Goal: Book appointment/travel/reservation

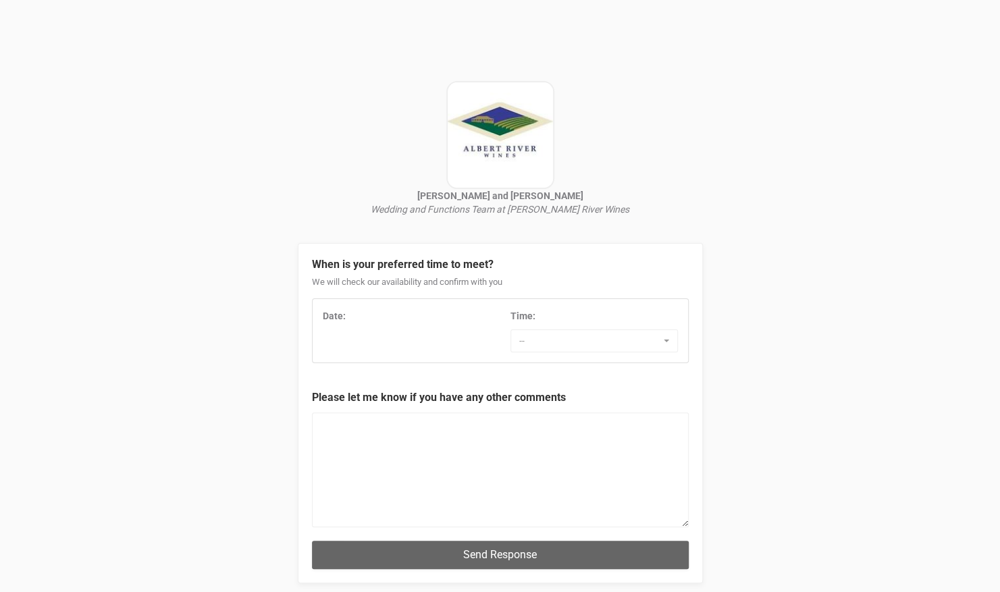
click at [411, 329] on div "Date:" at bounding box center [407, 319] width 188 height 20
click at [365, 343] on div "Date: Time: -- 7:00 AM 7:30 AM 8:00 AM 8:30 AM 9:00 AM 9:30 AM 10:00 AM 10:30 A…" at bounding box center [501, 330] width 376 height 43
click at [403, 324] on div "Date:" at bounding box center [407, 319] width 188 height 20
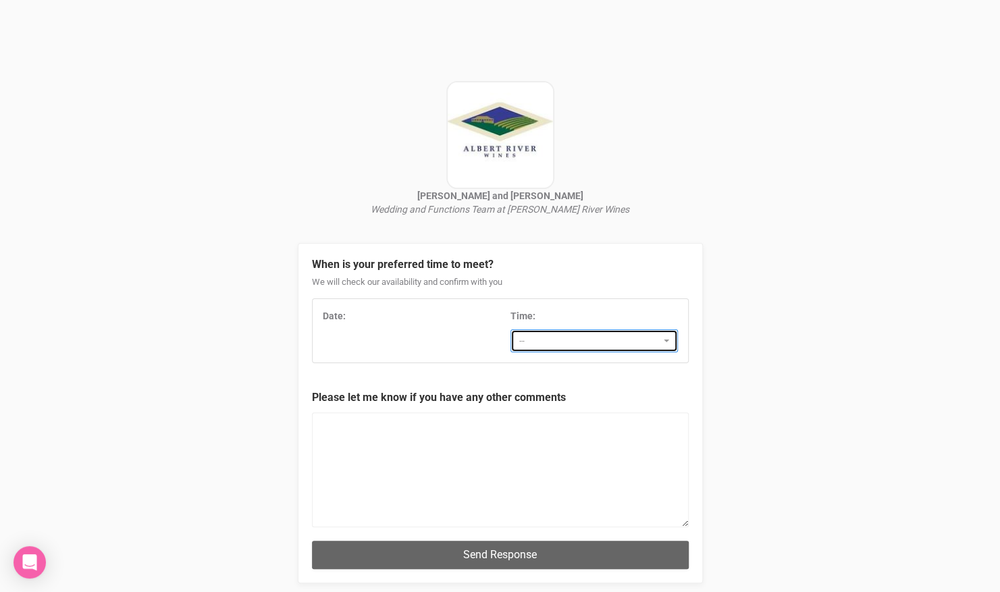
click at [543, 342] on span "--" at bounding box center [589, 341] width 141 height 14
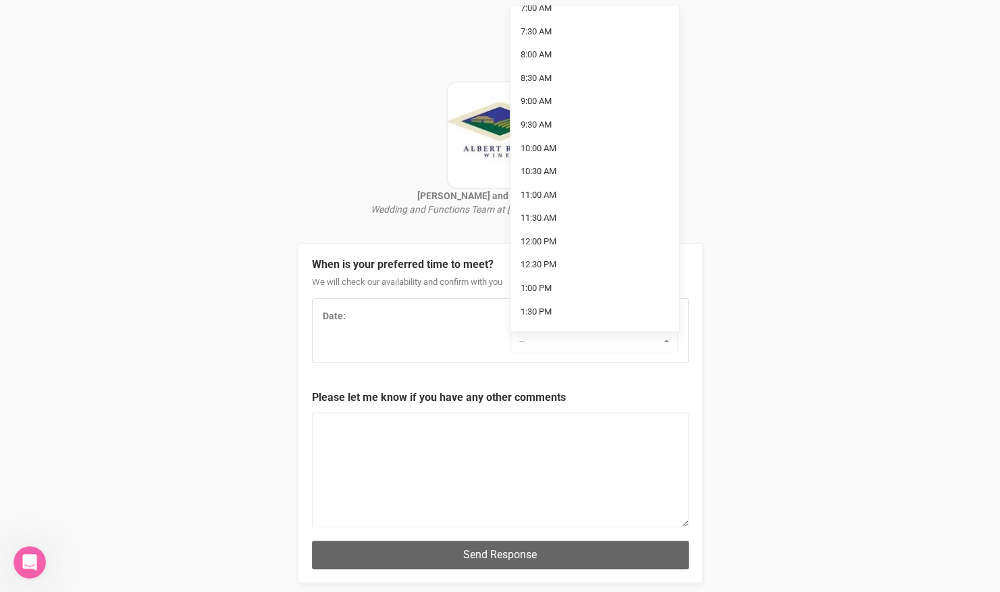
click at [734, 259] on div "Kylie Dittrich and Chrystelle Horne Wedding and Functions Team at Albert River …" at bounding box center [500, 333] width 1000 height 666
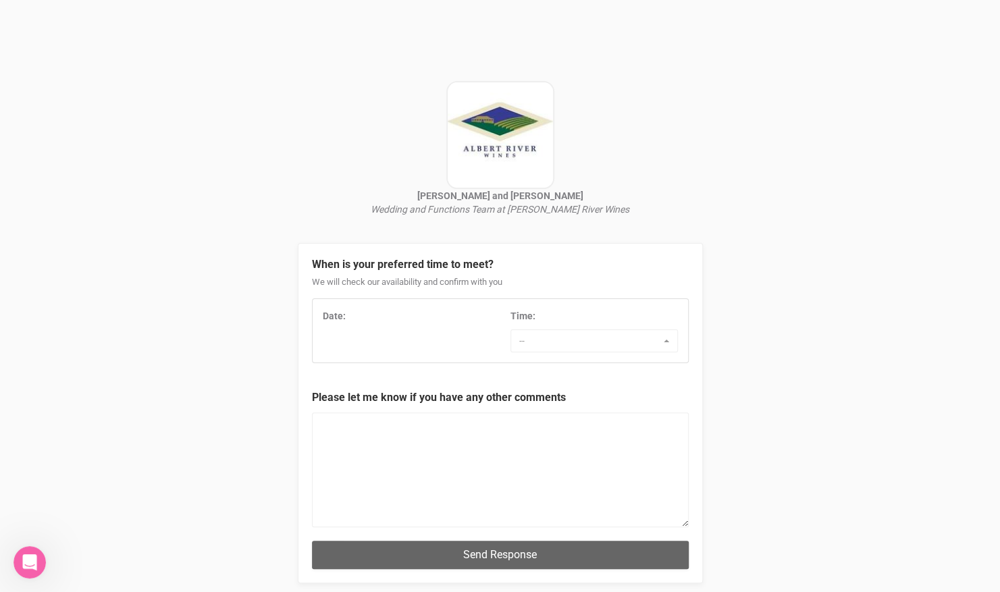
scroll to position [78, 0]
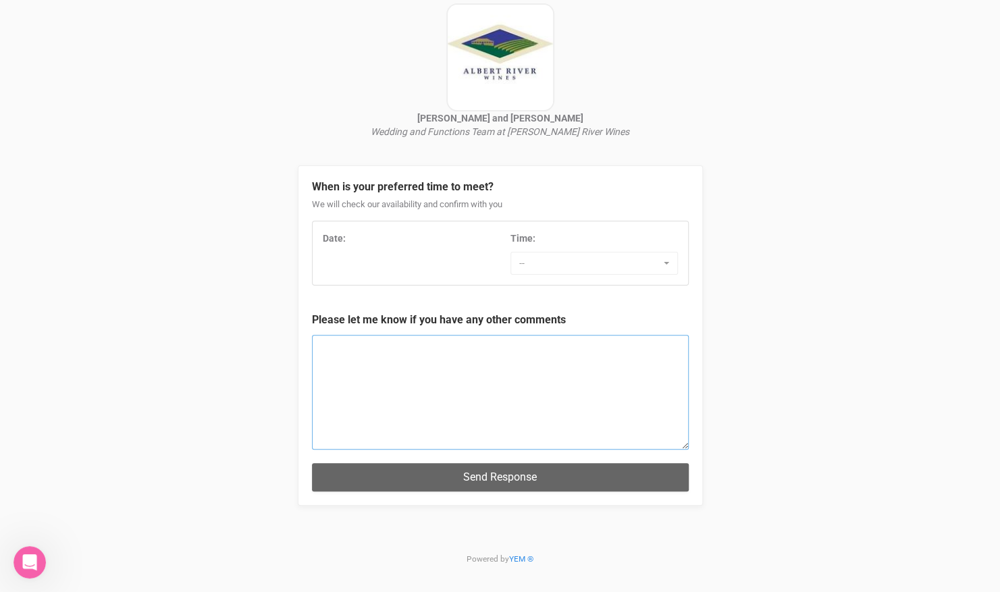
click at [454, 423] on textarea at bounding box center [500, 392] width 377 height 115
click at [413, 238] on div "Date:" at bounding box center [407, 239] width 168 height 14
click at [364, 258] on div "Date: Time: -- 7:00 AM 7:30 AM 8:00 AM 8:30 AM 9:00 AM 9:30 AM 10:00 AM 10:30 A…" at bounding box center [501, 253] width 376 height 43
drag, startPoint x: 361, startPoint y: 257, endPoint x: 335, endPoint y: 228, distance: 38.7
click at [335, 228] on div "Date: Time: -- 7:00 AM 7:30 AM 8:00 AM 8:30 AM 9:00 AM 9:30 AM 10:00 AM 10:30 A…" at bounding box center [500, 253] width 377 height 65
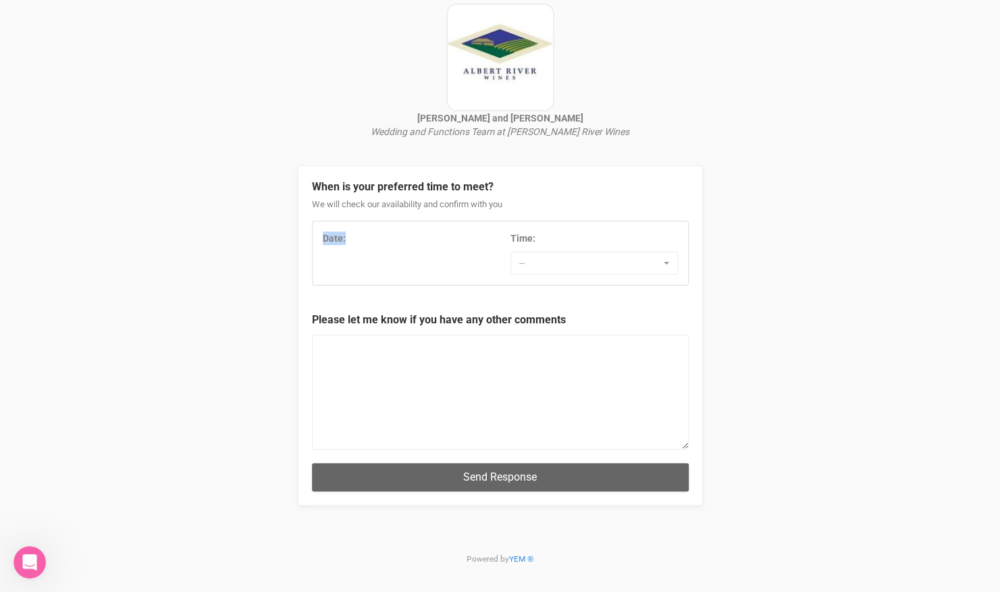
drag, startPoint x: 335, startPoint y: 228, endPoint x: 378, endPoint y: 238, distance: 44.3
click at [378, 238] on div "Date:" at bounding box center [407, 239] width 168 height 14
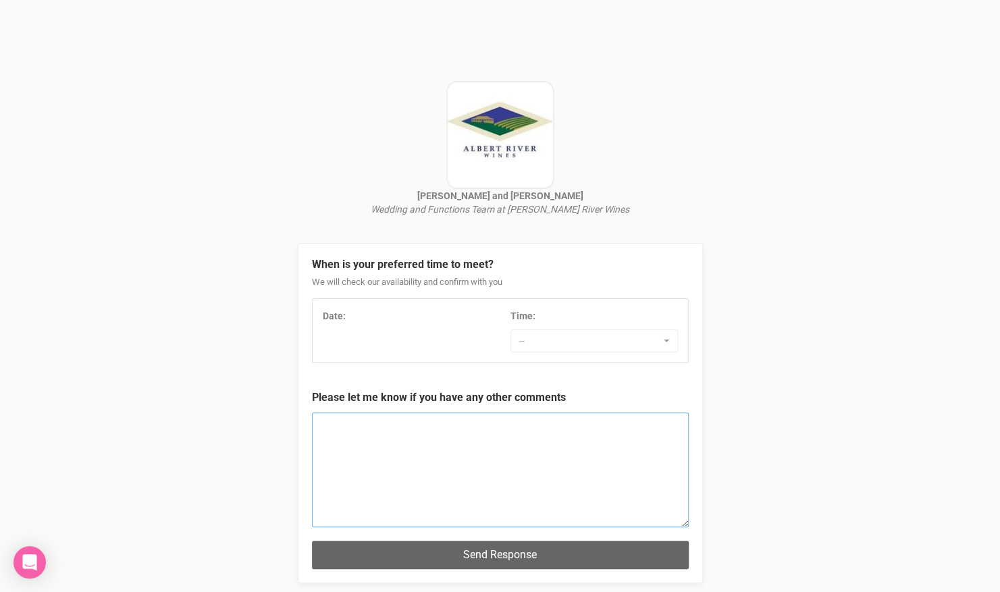
click at [489, 444] on textarea at bounding box center [500, 470] width 377 height 115
click at [388, 416] on textarea "Availability for" at bounding box center [500, 470] width 377 height 115
type textarea "Availability for [DATE]"
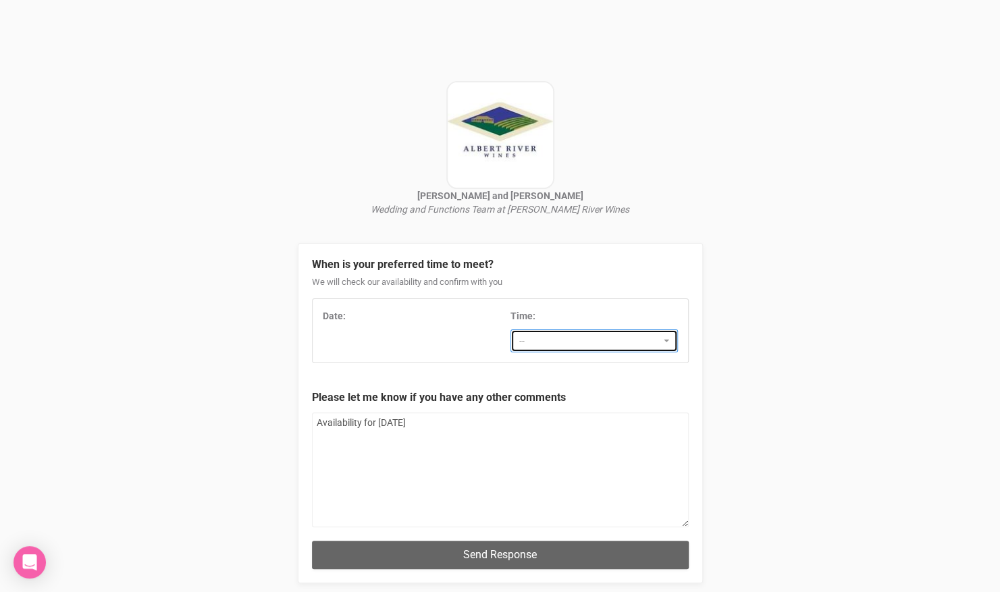
click at [562, 342] on span "--" at bounding box center [589, 341] width 141 height 14
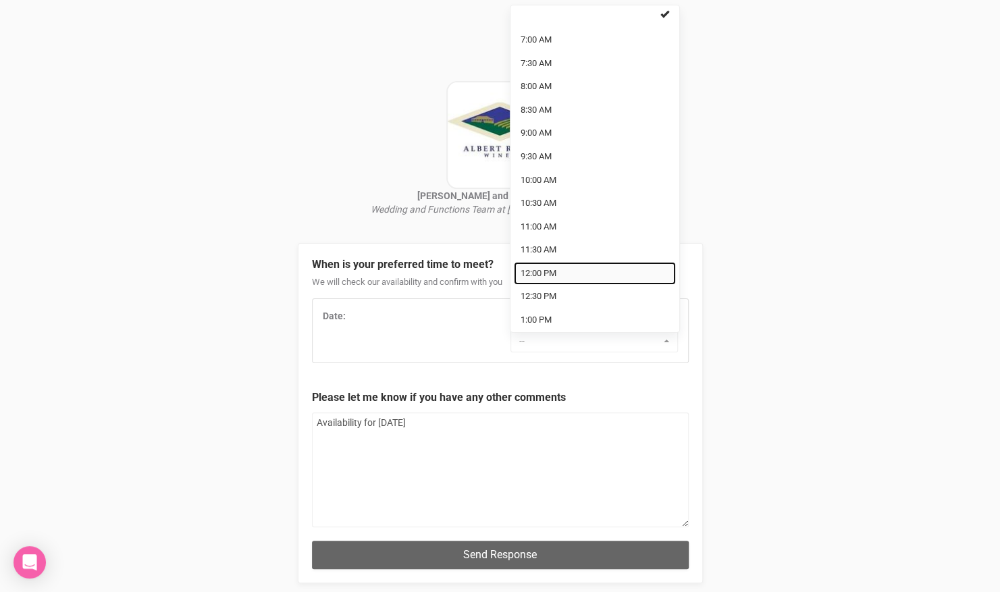
click at [543, 272] on span "12:00 PM" at bounding box center [539, 273] width 36 height 13
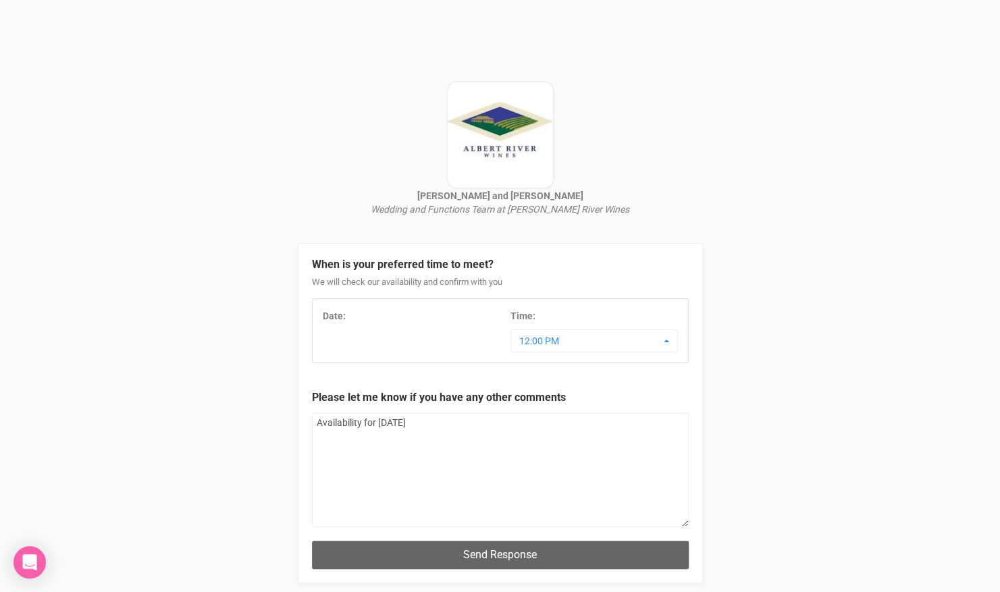
click at [400, 337] on div "Date: Time: 12:00 PM 7:00 AM 7:30 AM 8:00 AM 8:30 AM 9:00 AM 9:30 AM 10:00 AM 1…" at bounding box center [501, 330] width 376 height 43
click at [551, 342] on span "12:00 PM" at bounding box center [589, 341] width 141 height 14
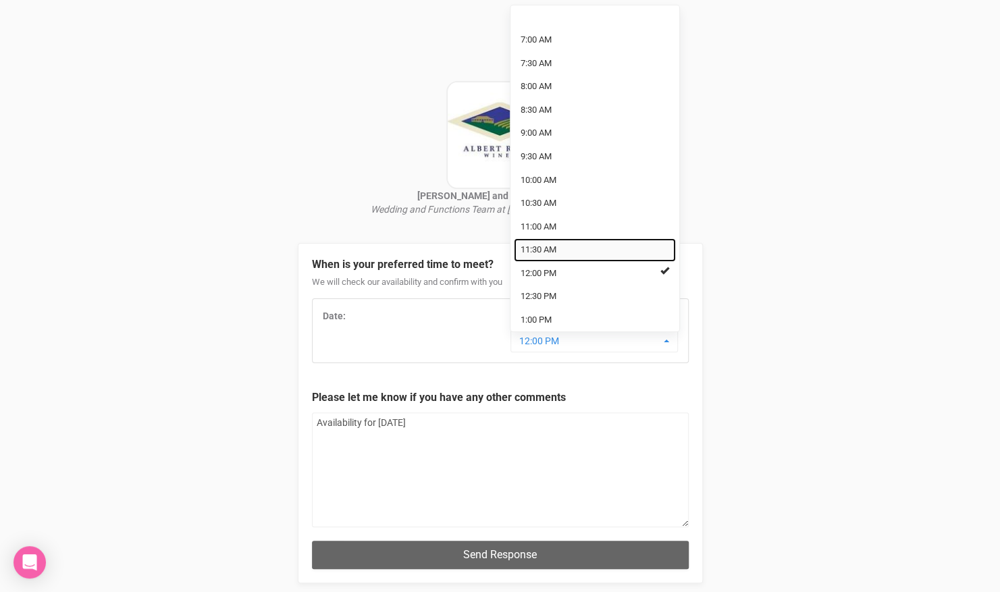
click at [567, 249] on link "11:30 AM" at bounding box center [595, 250] width 162 height 24
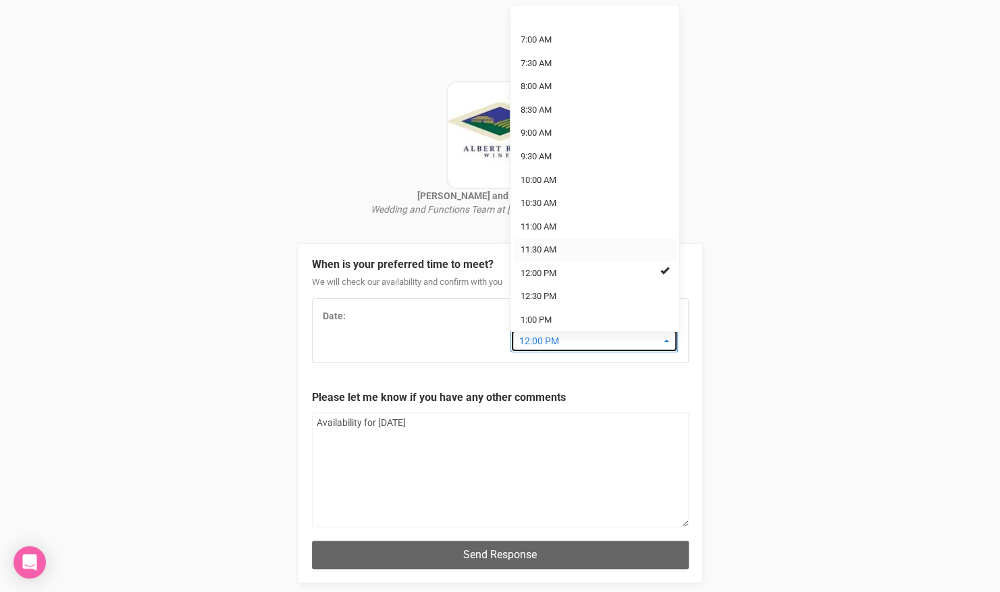
select select "11:30 AM"
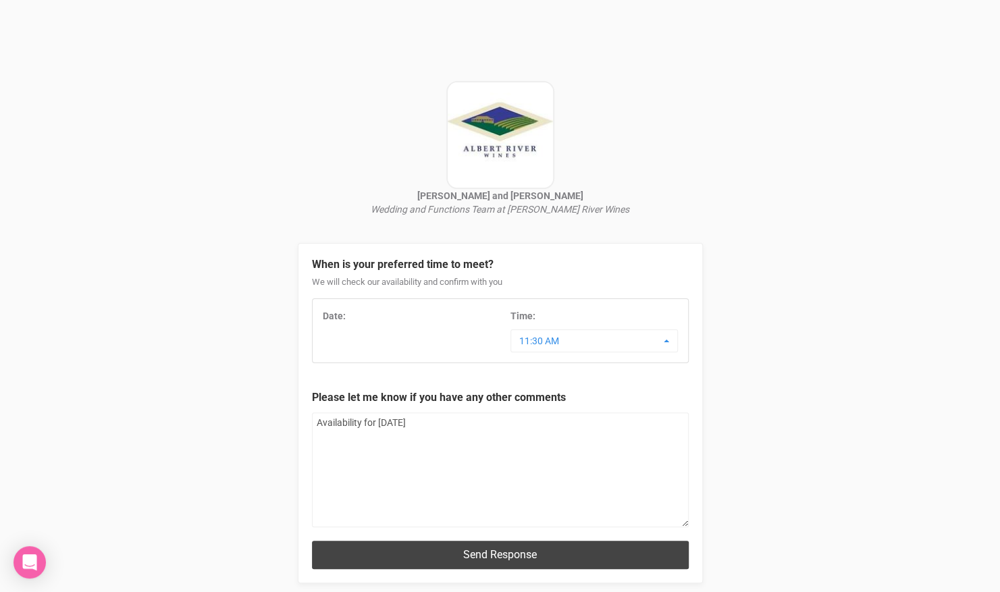
click at [473, 550] on button "Send Response" at bounding box center [500, 555] width 377 height 28
